Goal: Transaction & Acquisition: Purchase product/service

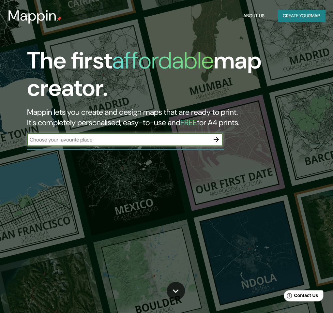
click at [221, 139] on button "button" at bounding box center [216, 139] width 13 height 13
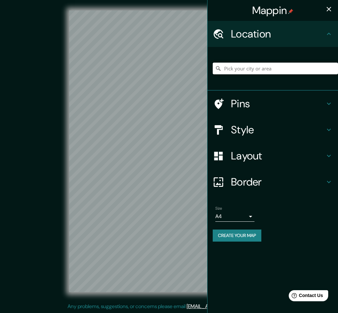
click at [261, 70] on input "Pick your city or area" at bounding box center [275, 69] width 125 height 12
paste input "UbICACIÓN DEL PREDIO: AV UNIVERSIDAD # 1005, [GEOGRAPHIC_DATA][PERSON_NAME]. [P…"
click at [293, 64] on input "[GEOGRAPHIC_DATA][PERSON_NAME], [GEOGRAPHIC_DATA], [GEOGRAPHIC_DATA]" at bounding box center [275, 69] width 125 height 12
type input "[GEOGRAPHIC_DATA][PERSON_NAME], [GEOGRAPHIC_DATA], [GEOGRAPHIC_DATA]"
click at [330, 70] on icon "Clear" at bounding box center [332, 68] width 5 height 5
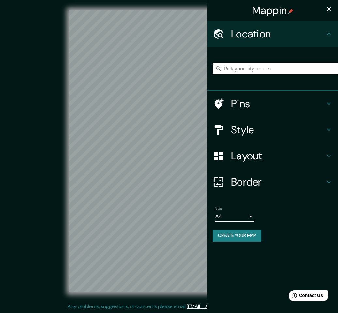
paste input "UbICACIÓN DEL PREDIO: AV UNIVERSIDAD # 1005, [GEOGRAPHIC_DATA][PERSON_NAME]. [P…"
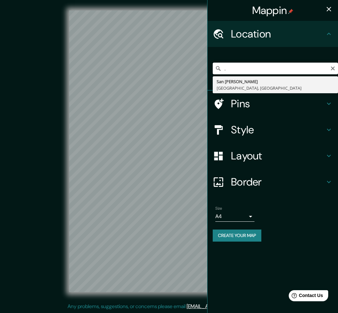
click at [240, 67] on input "UbICACIÓN DEL PREDIO: AV UNIVERSIDAD # 1005, [GEOGRAPHIC_DATA][PERSON_NAME]. [P…" at bounding box center [275, 69] width 125 height 12
click at [282, 69] on input "UbICACIÓN DEL PREDIO: AV UNIVERSIDAD # 1005, [GEOGRAPHIC_DATA][PERSON_NAME]. [P…" at bounding box center [275, 69] width 125 height 12
drag, startPoint x: 280, startPoint y: 69, endPoint x: 218, endPoint y: 65, distance: 62.7
click at [218, 65] on div "UbICACIÓN DEL PREDIO: AV UNIVERSIDAD # 1005, [GEOGRAPHIC_DATA][PERSON_NAME]. [P…" at bounding box center [275, 69] width 125 height 12
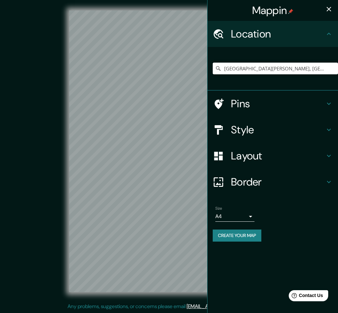
type input "[GEOGRAPHIC_DATA][PERSON_NAME], [GEOGRAPHIC_DATA], [GEOGRAPHIC_DATA]"
